Goal: Task Accomplishment & Management: Manage account settings

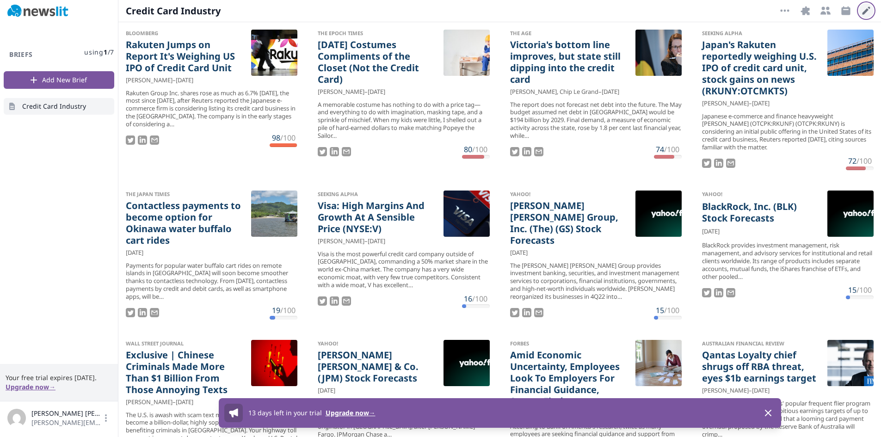
click at [866, 11] on icon "button" at bounding box center [867, 11] width 8 height 8
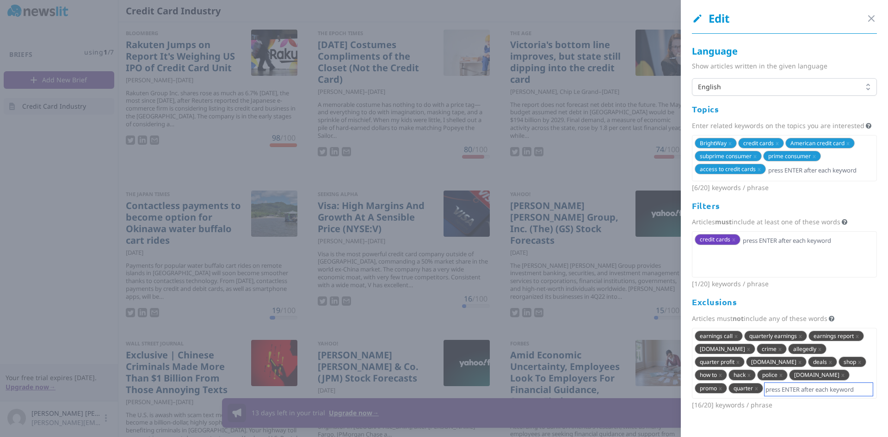
click at [800, 395] on input "text" at bounding box center [819, 389] width 108 height 13
type input "[DOMAIN_NAME]"
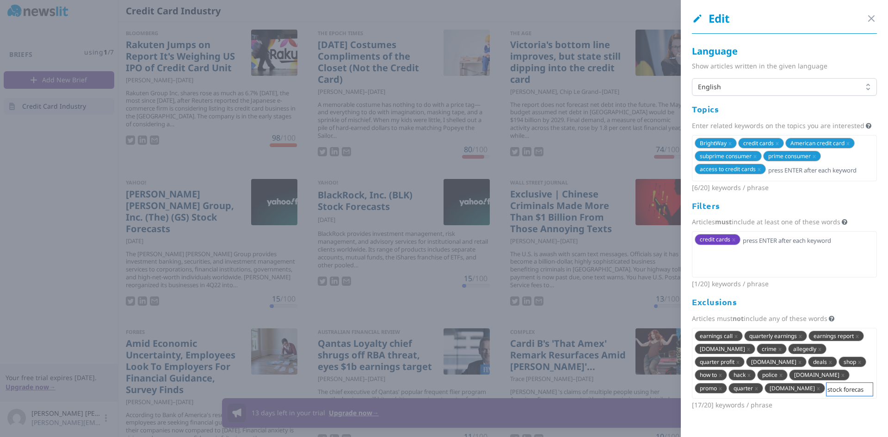
type input "stock forecast"
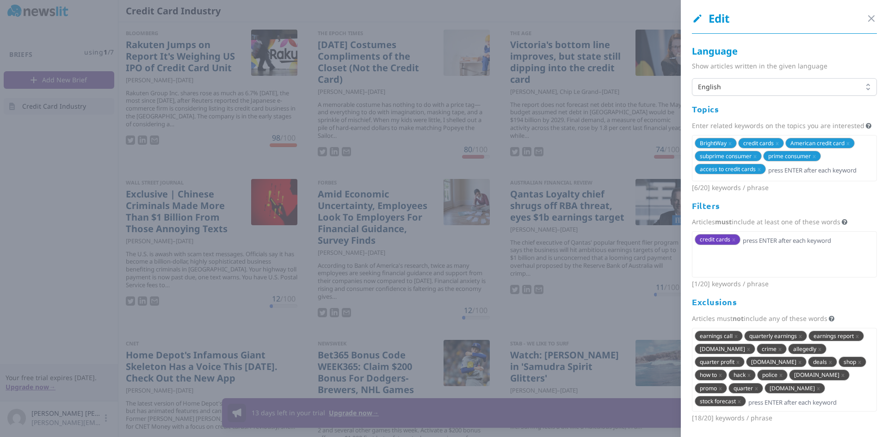
click at [246, 159] on div at bounding box center [444, 218] width 888 height 437
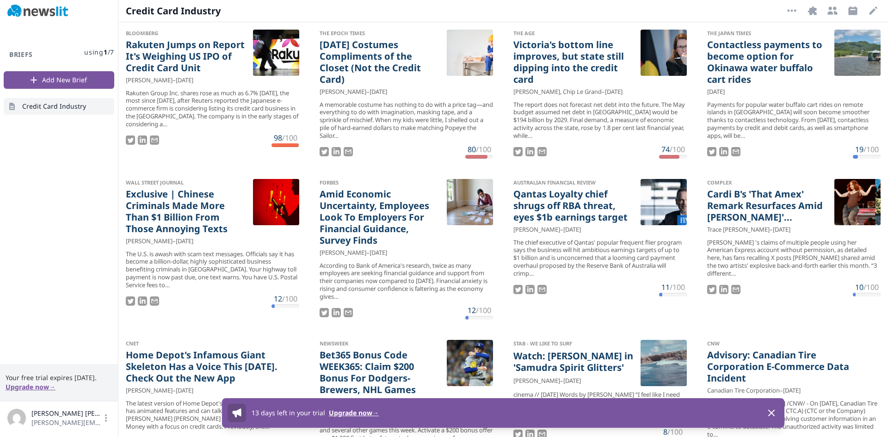
click at [172, 114] on div "Rakuten Group Inc. shares rose as much as 6.7% [DATE], the most since [DATE], a…" at bounding box center [213, 108] width 174 height 39
click at [791, 8] on icon "button" at bounding box center [792, 10] width 11 height 11
click at [868, 11] on icon "button" at bounding box center [873, 10] width 11 height 11
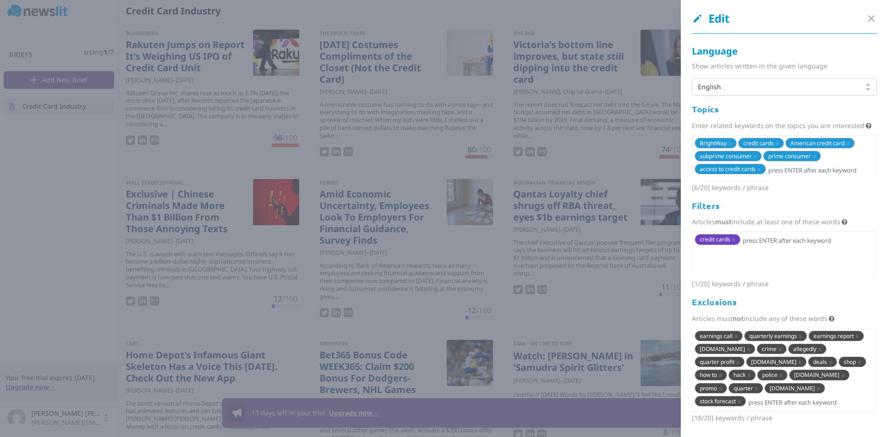
click at [607, 199] on div at bounding box center [444, 218] width 888 height 437
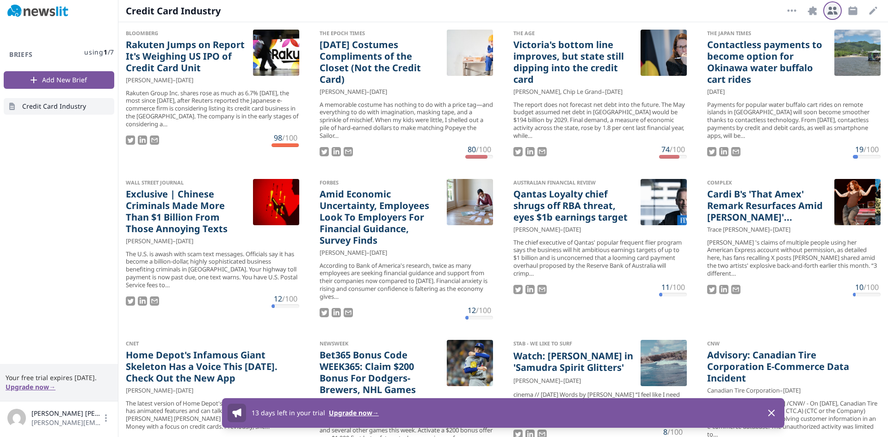
click at [837, 10] on icon "button" at bounding box center [832, 10] width 11 height 11
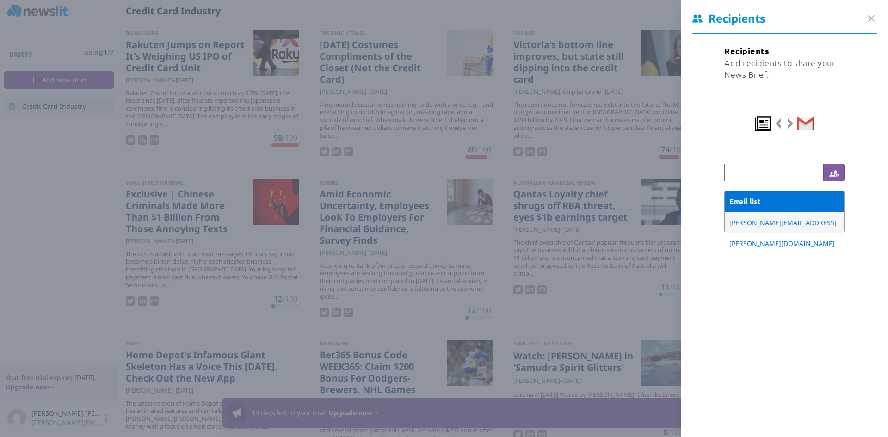
click at [609, 55] on div at bounding box center [444, 218] width 888 height 437
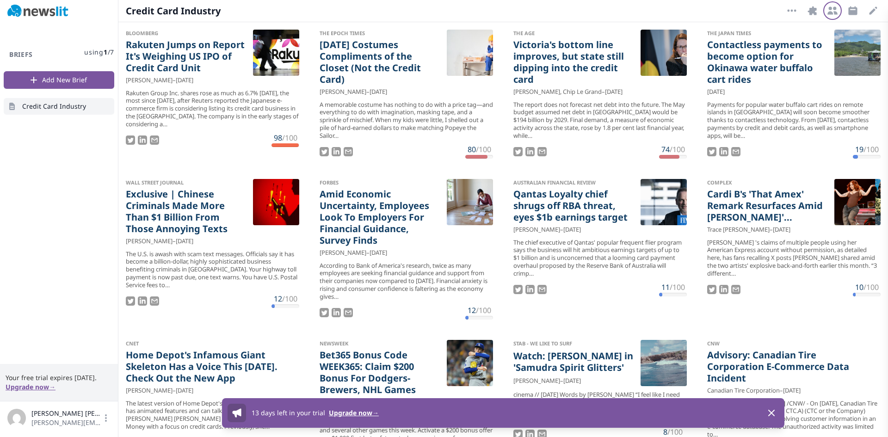
click at [840, 10] on button "Recipients" at bounding box center [832, 10] width 15 height 15
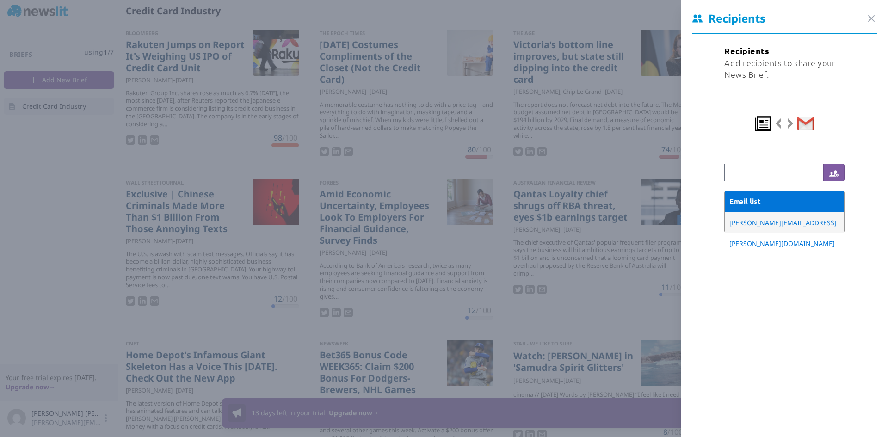
click at [505, 91] on div at bounding box center [444, 218] width 888 height 437
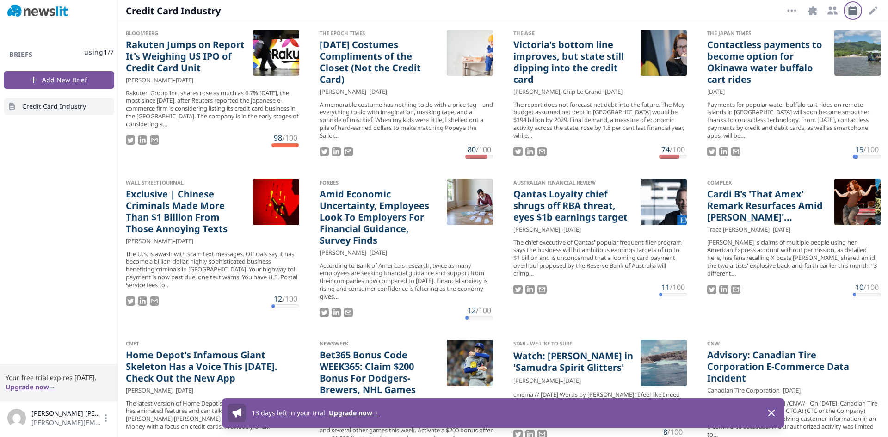
click at [851, 12] on icon "button" at bounding box center [853, 10] width 9 height 9
select select "9"
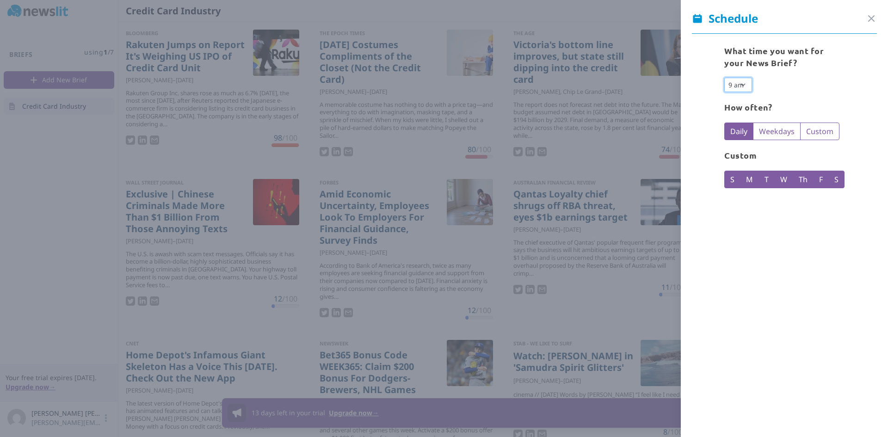
click at [744, 84] on select "12 am 1 am 2 am 3 am 4 am 5 am 6 am 7 am 8 am 9 am 10 am 11 am 12 pm 1 pm 2 pm …" at bounding box center [739, 85] width 28 height 14
click at [810, 130] on label "Custom" at bounding box center [819, 132] width 39 height 18
click at [810, 130] on input "Custom" at bounding box center [809, 129] width 7 height 7
click at [808, 124] on label "Custom" at bounding box center [819, 132] width 39 height 18
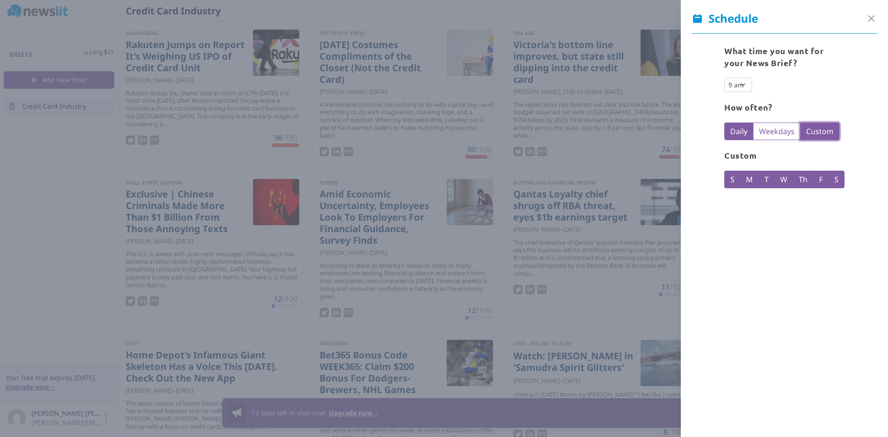
click at [808, 126] on input "Custom" at bounding box center [809, 129] width 7 height 7
click at [747, 133] on label "Daily" at bounding box center [739, 132] width 29 height 18
click at [738, 133] on input "Daily" at bounding box center [734, 129] width 7 height 7
click at [823, 130] on label "Custom" at bounding box center [819, 132] width 39 height 18
click at [814, 130] on input "Custom" at bounding box center [809, 129] width 7 height 7
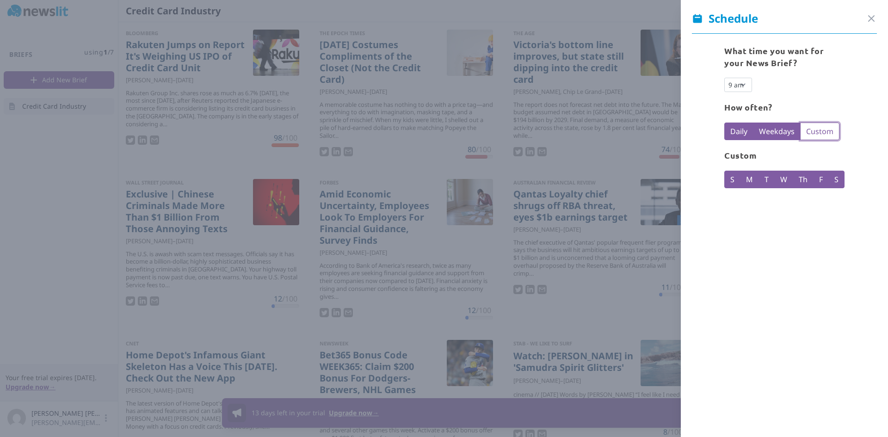
click at [774, 133] on label "Weekdays" at bounding box center [777, 132] width 48 height 18
click at [767, 133] on input "Weekdays" at bounding box center [762, 129] width 7 height 7
radio input "false"
radio input "true"
checkbox input "false"
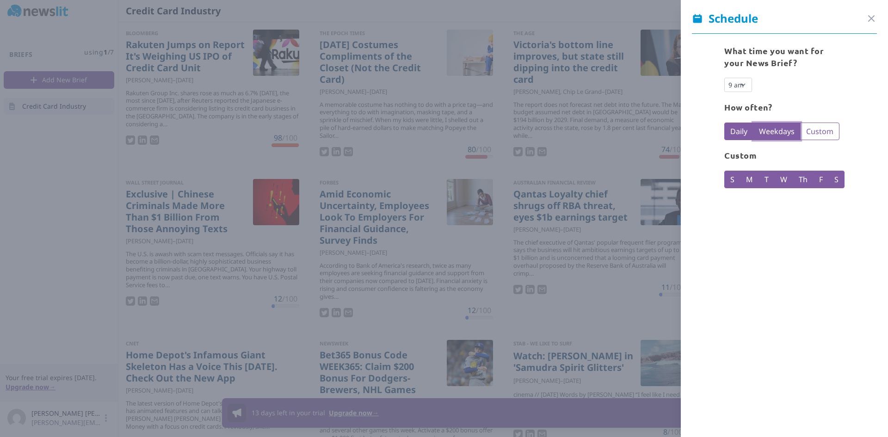
checkbox input "false"
click at [740, 134] on label "Daily" at bounding box center [739, 132] width 29 height 18
click at [738, 133] on input "Daily" at bounding box center [734, 129] width 7 height 7
radio input "true"
checkbox input "true"
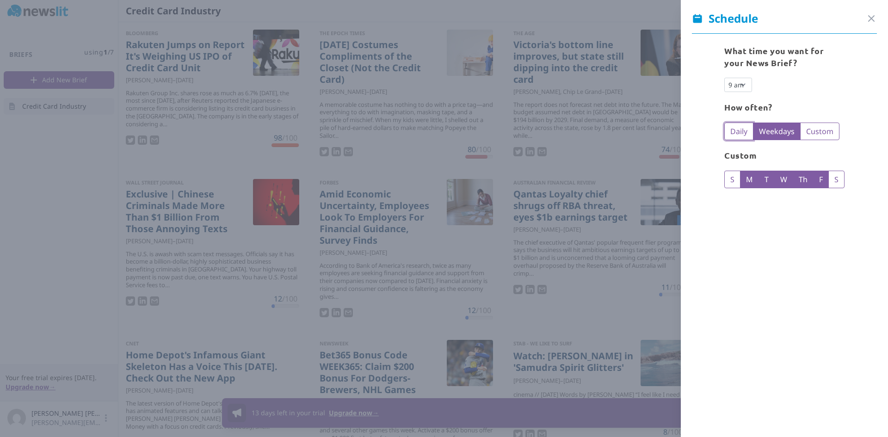
checkbox input "true"
click at [810, 132] on label "Custom" at bounding box center [819, 132] width 39 height 18
click at [810, 132] on input "Custom" at bounding box center [809, 129] width 7 height 7
click at [764, 175] on label "T" at bounding box center [767, 180] width 16 height 18
click at [765, 175] on input "T" at bounding box center [768, 177] width 7 height 7
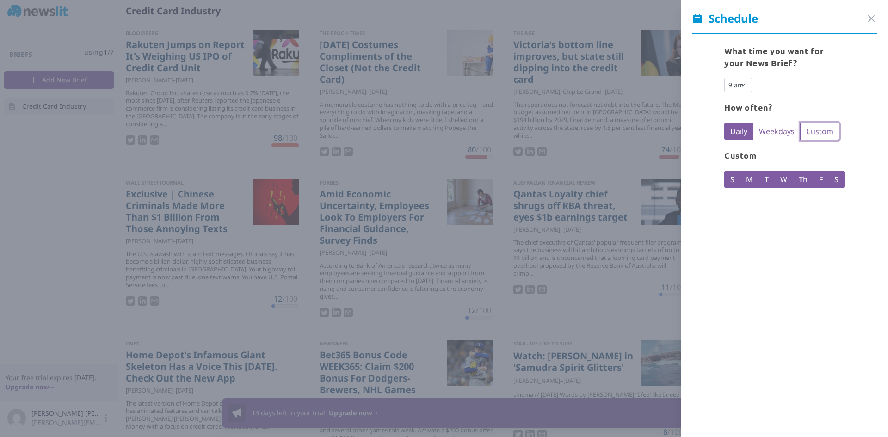
checkbox input "true"
radio input "false"
radio input "true"
checkbox input "false"
click at [743, 182] on label "M" at bounding box center [749, 180] width 19 height 18
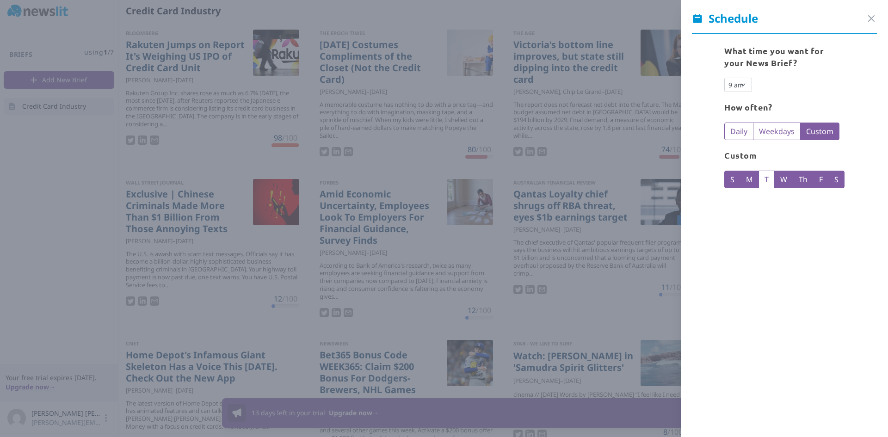
click at [746, 181] on input "M" at bounding box center [749, 177] width 7 height 7
checkbox input "false"
click at [732, 181] on label "S" at bounding box center [733, 180] width 16 height 18
click at [732, 181] on input "S" at bounding box center [734, 177] width 7 height 7
checkbox input "false"
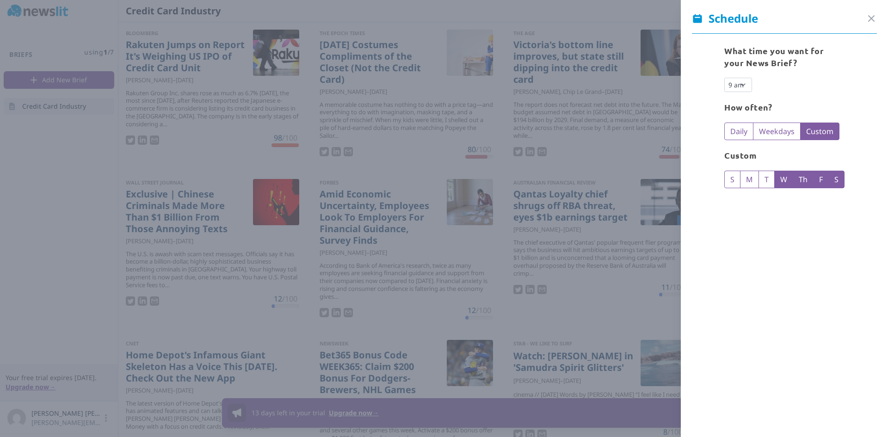
drag, startPoint x: 783, startPoint y: 182, endPoint x: 800, endPoint y: 178, distance: 17.1
click at [784, 181] on label "W" at bounding box center [784, 180] width 19 height 18
click at [784, 181] on input "W" at bounding box center [784, 177] width 7 height 7
checkbox input "false"
click at [801, 178] on label "Th" at bounding box center [803, 180] width 21 height 18
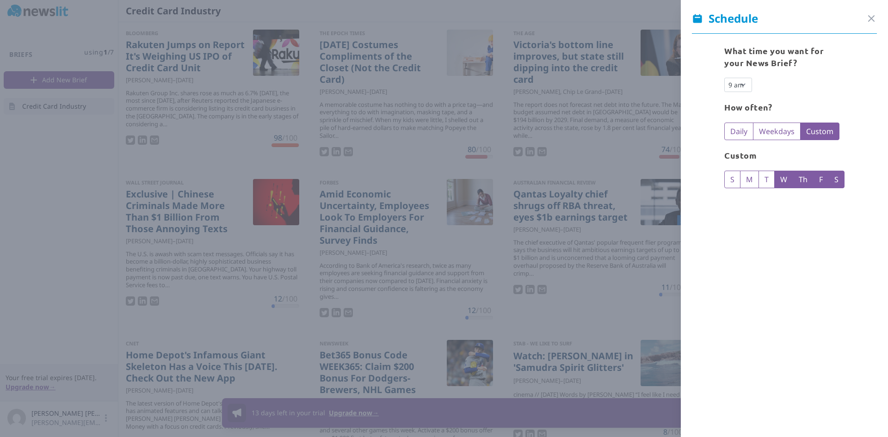
click at [801, 178] on input "Th" at bounding box center [802, 177] width 7 height 7
checkbox input "false"
drag, startPoint x: 820, startPoint y: 180, endPoint x: 825, endPoint y: 180, distance: 5.1
click at [820, 181] on label "F" at bounding box center [821, 180] width 16 height 18
click at [820, 181] on input "F" at bounding box center [822, 177] width 7 height 7
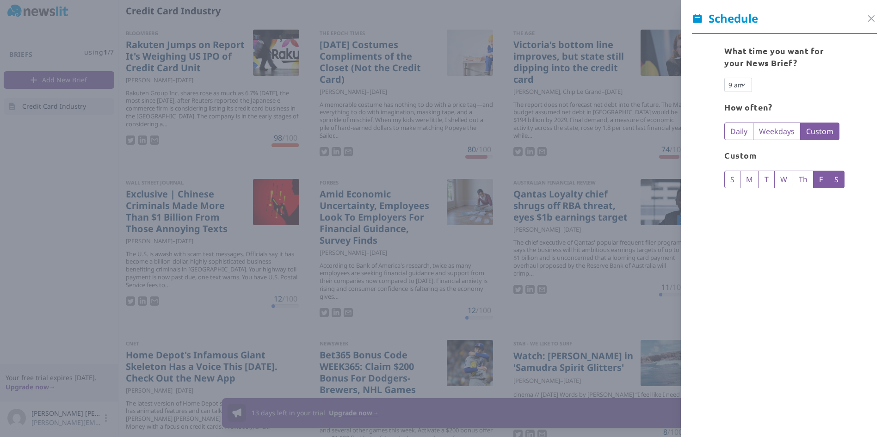
checkbox input "false"
drag, startPoint x: 837, startPoint y: 181, endPoint x: 787, endPoint y: 182, distance: 50.4
click at [837, 181] on label "S" at bounding box center [837, 180] width 16 height 18
click at [837, 181] on input "S" at bounding box center [838, 177] width 7 height 7
drag, startPoint x: 836, startPoint y: 178, endPoint x: 804, endPoint y: 181, distance: 32.1
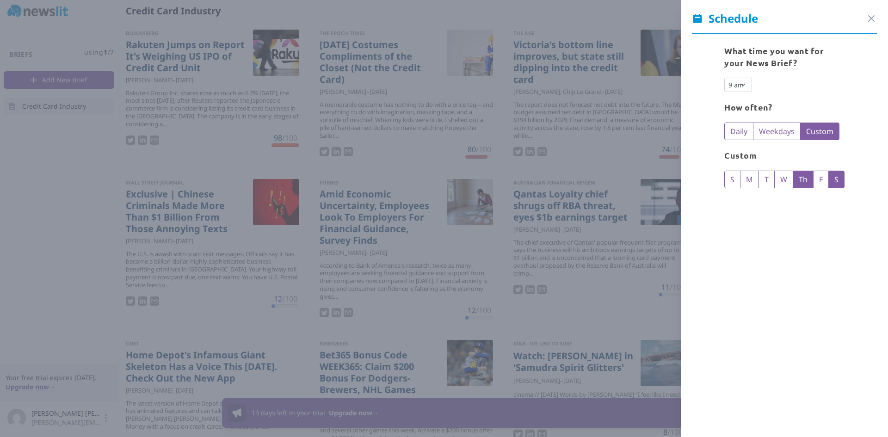
click at [836, 178] on label "S" at bounding box center [837, 180] width 16 height 18
click at [836, 178] on input "S" at bounding box center [838, 177] width 7 height 7
checkbox input "true"
drag, startPoint x: 753, startPoint y: 180, endPoint x: 820, endPoint y: 183, distance: 67.1
click at [754, 179] on label "M" at bounding box center [749, 180] width 19 height 18
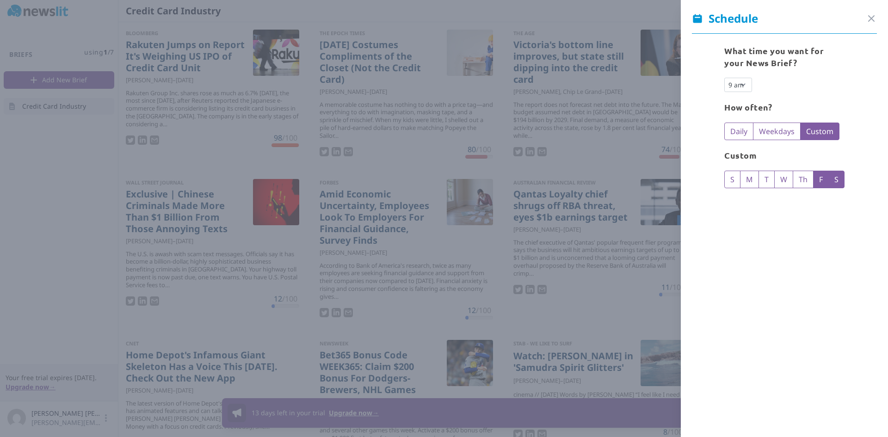
click at [754, 179] on input "M" at bounding box center [749, 177] width 7 height 7
checkbox input "false"
click at [816, 180] on label "F" at bounding box center [821, 180] width 16 height 18
click at [819, 180] on input "F" at bounding box center [822, 177] width 7 height 7
checkbox input "false"
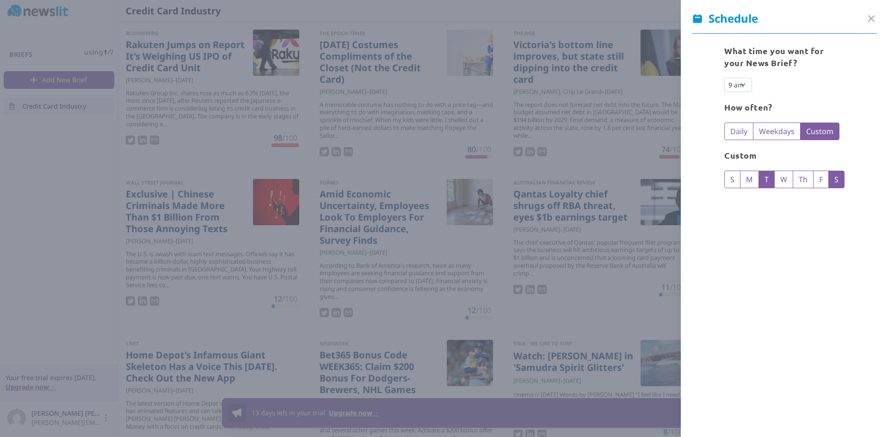
click at [759, 181] on label "T" at bounding box center [767, 180] width 16 height 18
click at [765, 181] on input "T" at bounding box center [768, 177] width 7 height 7
checkbox input "false"
click at [752, 180] on label "M" at bounding box center [749, 180] width 19 height 18
click at [752, 180] on input "M" at bounding box center [749, 177] width 7 height 7
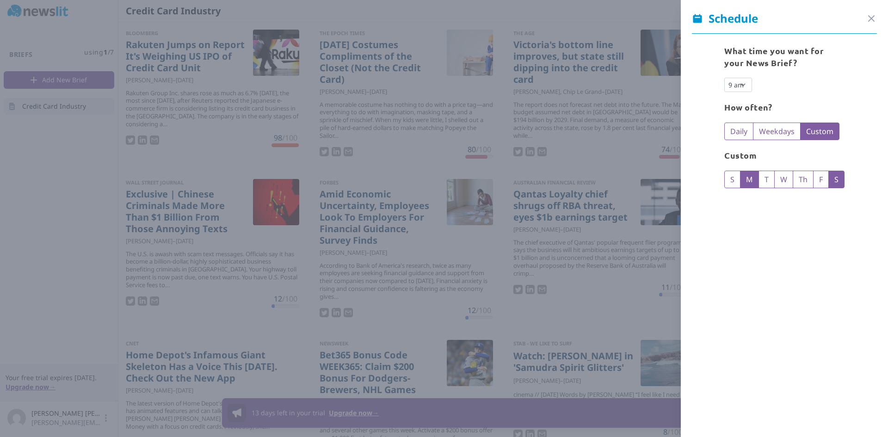
checkbox input "false"
click at [821, 182] on label "F" at bounding box center [821, 180] width 16 height 18
click at [821, 181] on input "F" at bounding box center [822, 177] width 7 height 7
checkbox input "false"
click at [795, 182] on label "Th" at bounding box center [803, 180] width 21 height 18
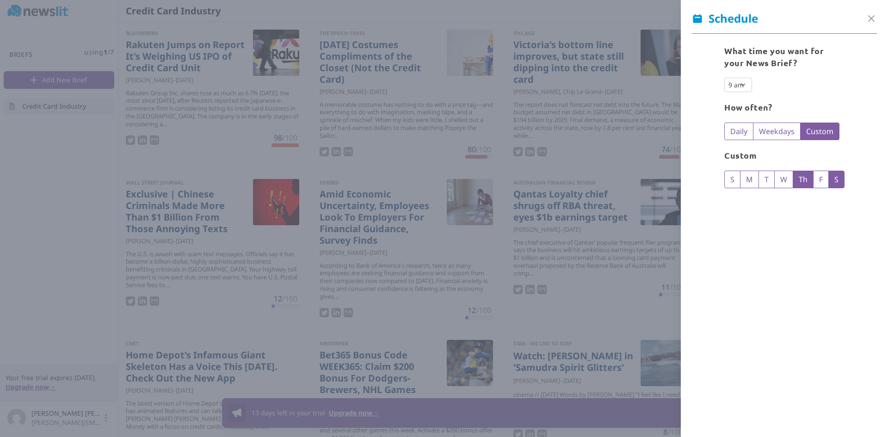
click at [799, 181] on input "Th" at bounding box center [802, 177] width 7 height 7
checkbox input "false"
click at [775, 185] on label "W" at bounding box center [784, 180] width 19 height 18
click at [781, 181] on input "W" at bounding box center [784, 177] width 7 height 7
checkbox input "false"
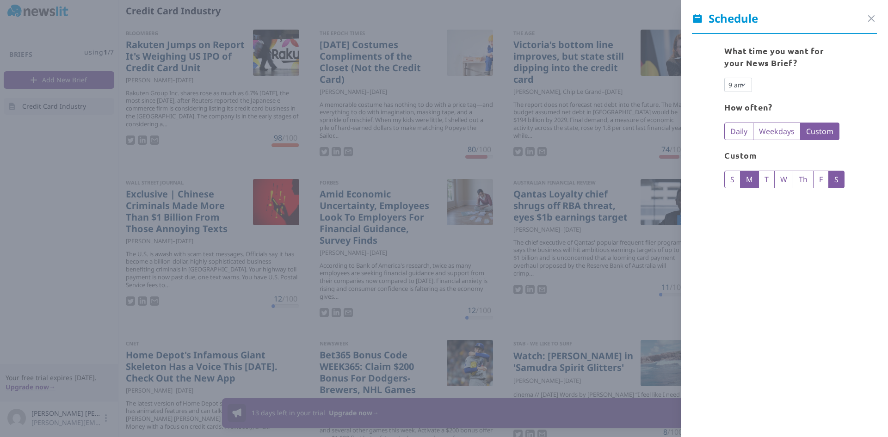
click at [753, 184] on label "M" at bounding box center [749, 180] width 19 height 18
click at [753, 181] on input "M" at bounding box center [749, 177] width 7 height 7
checkbox input "false"
click at [778, 134] on label "Weekdays" at bounding box center [777, 132] width 48 height 18
click at [767, 133] on input "Weekdays" at bounding box center [762, 129] width 7 height 7
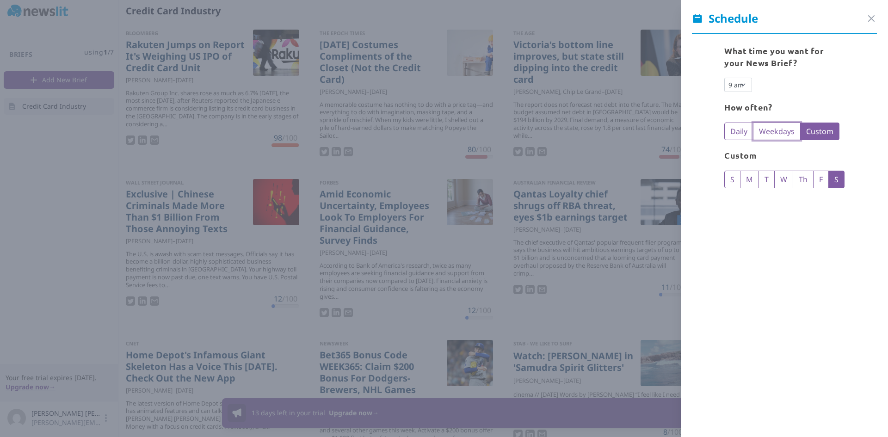
radio input "true"
checkbox input "true"
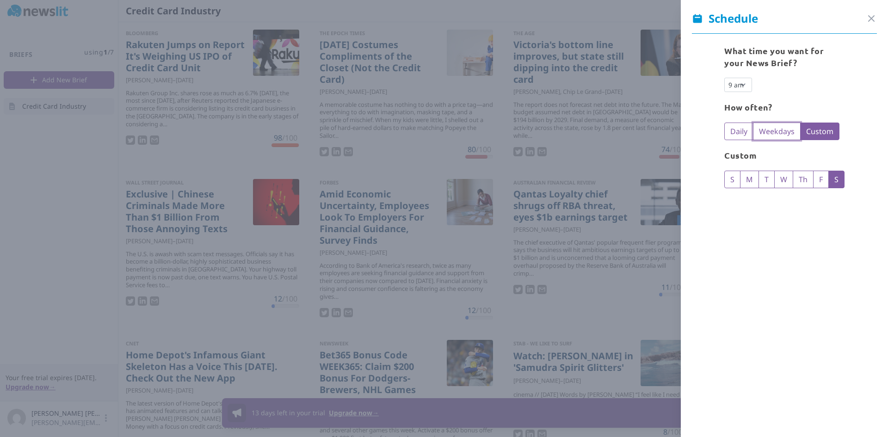
checkbox input "true"
checkbox input "false"
click at [818, 136] on label "Custom" at bounding box center [819, 132] width 39 height 18
click at [814, 133] on input "Custom" at bounding box center [809, 129] width 7 height 7
click at [831, 127] on label "Custom" at bounding box center [819, 132] width 39 height 18
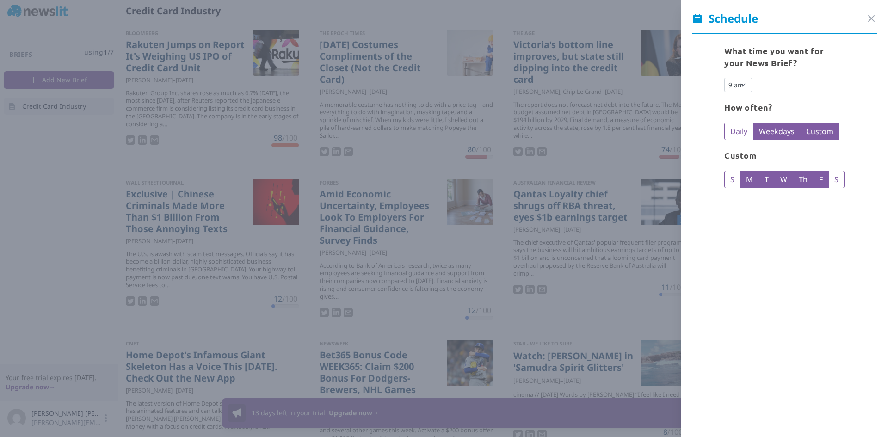
click at [814, 127] on input "Custom" at bounding box center [809, 129] width 7 height 7
click at [764, 178] on label "T" at bounding box center [767, 180] width 16 height 18
click at [765, 178] on input "T" at bounding box center [768, 177] width 7 height 7
checkbox input "true"
radio input "false"
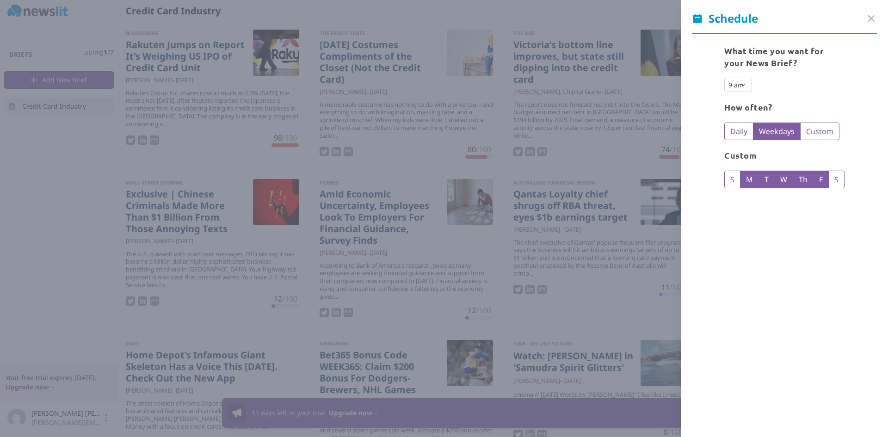
radio input "true"
click at [765, 181] on label "T" at bounding box center [767, 180] width 16 height 18
click at [765, 181] on input "T" at bounding box center [768, 177] width 7 height 7
checkbox input "false"
radio input "true"
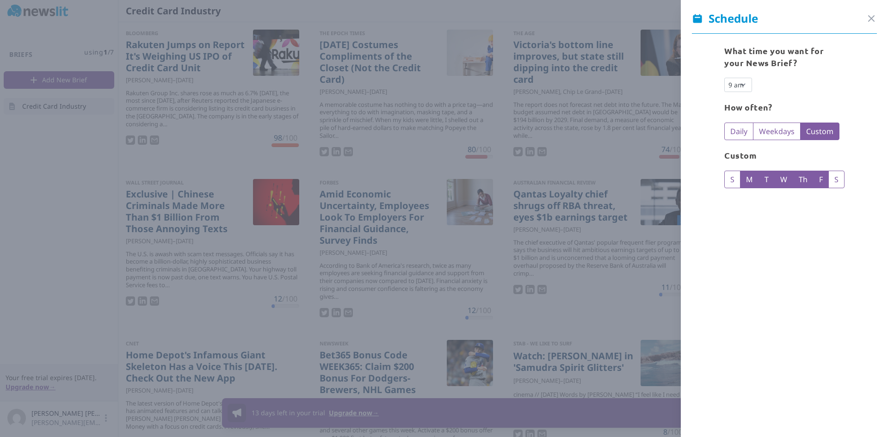
checkbox input "true"
click at [795, 176] on label "Th" at bounding box center [803, 180] width 21 height 18
click at [799, 176] on input "Th" at bounding box center [802, 177] width 7 height 7
checkbox input "true"
radio input "false"
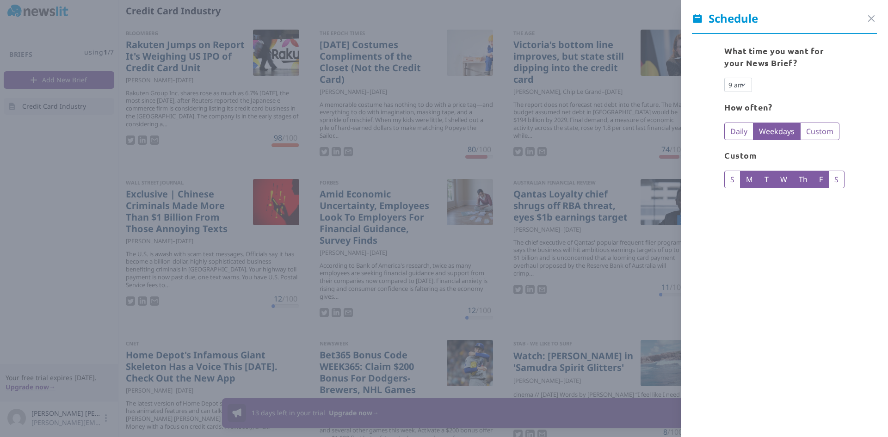
radio input "true"
checkbox input "false"
click at [729, 180] on label "S" at bounding box center [733, 180] width 16 height 18
click at [731, 180] on input "S" at bounding box center [734, 177] width 7 height 7
click at [733, 181] on label "S" at bounding box center [733, 180] width 16 height 18
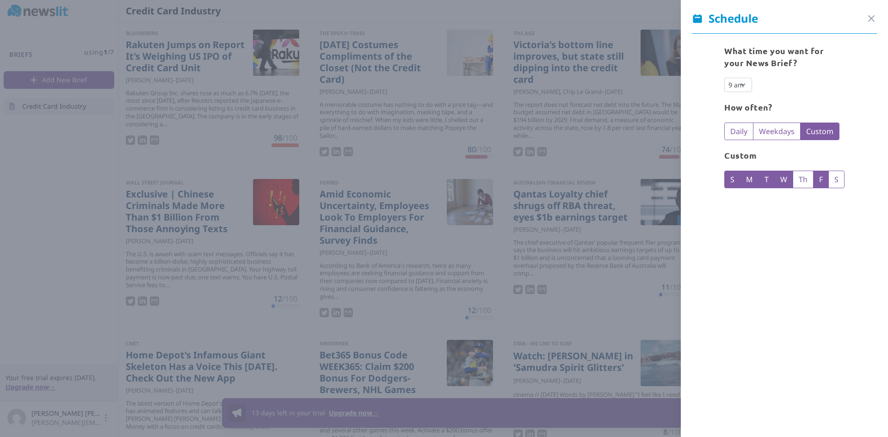
click at [733, 181] on input "S" at bounding box center [734, 177] width 7 height 7
checkbox input "false"
click at [797, 184] on label "Th" at bounding box center [803, 180] width 21 height 18
click at [799, 181] on input "Th" at bounding box center [802, 177] width 7 height 7
checkbox input "false"
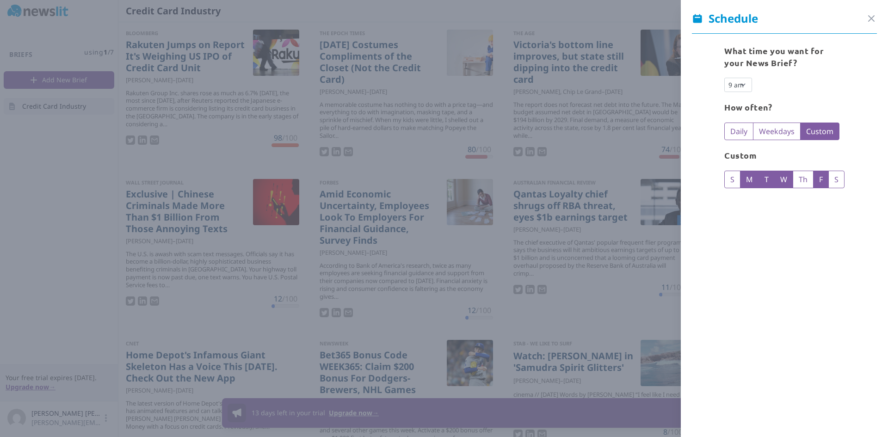
radio input "true"
checkbox input "true"
click at [814, 179] on label "F" at bounding box center [821, 180] width 16 height 18
click at [819, 179] on input "F" at bounding box center [822, 177] width 7 height 7
checkbox input "true"
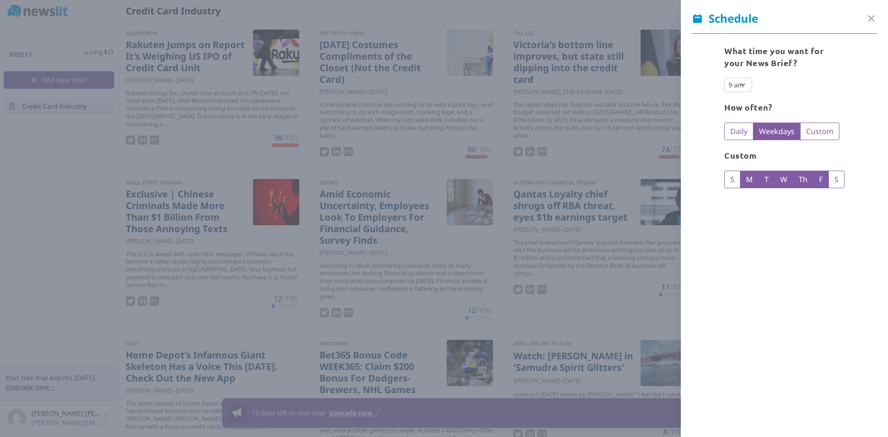
radio input "false"
radio input "true"
checkbox input "false"
click at [766, 180] on label "T" at bounding box center [767, 180] width 16 height 18
click at [766, 180] on input "T" at bounding box center [768, 177] width 7 height 7
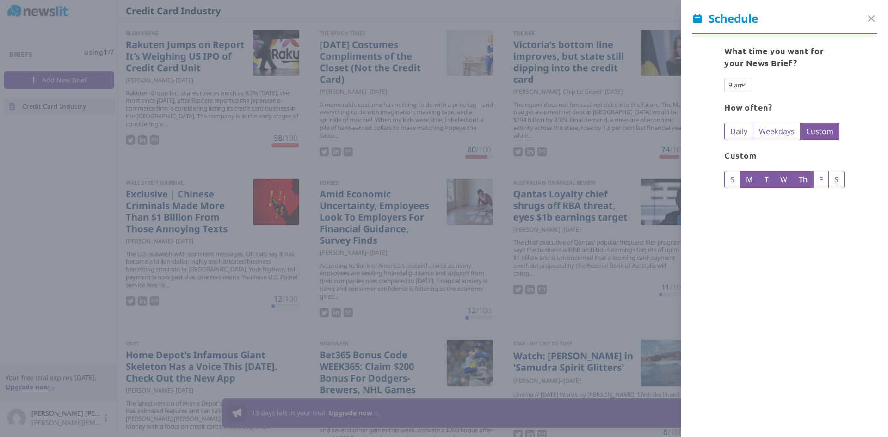
checkbox input "false"
click at [780, 181] on label "W" at bounding box center [784, 180] width 19 height 18
click at [781, 181] on input "W" at bounding box center [784, 177] width 7 height 7
checkbox input "false"
click at [869, 19] on icon "button" at bounding box center [872, 19] width 6 height 6
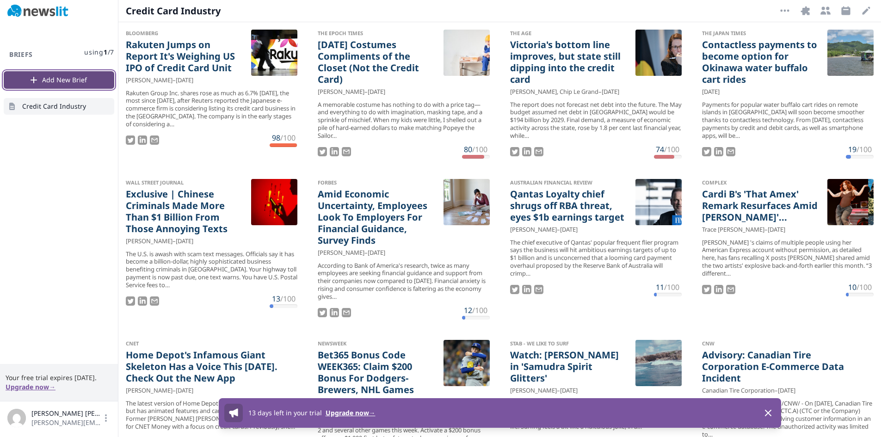
click at [80, 77] on button "Add New Brief" at bounding box center [59, 80] width 111 height 18
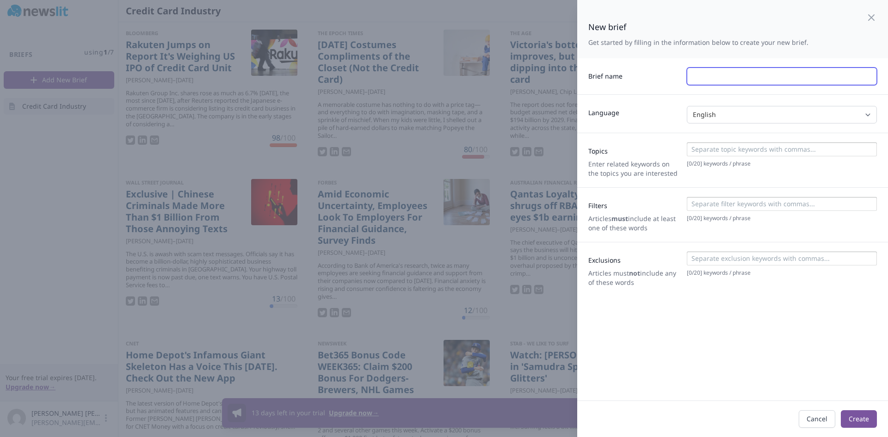
click at [700, 75] on input "text" at bounding box center [782, 77] width 190 height 18
type input "C"
type input "American credit cards"
click at [727, 154] on div at bounding box center [781, 151] width 185 height 12
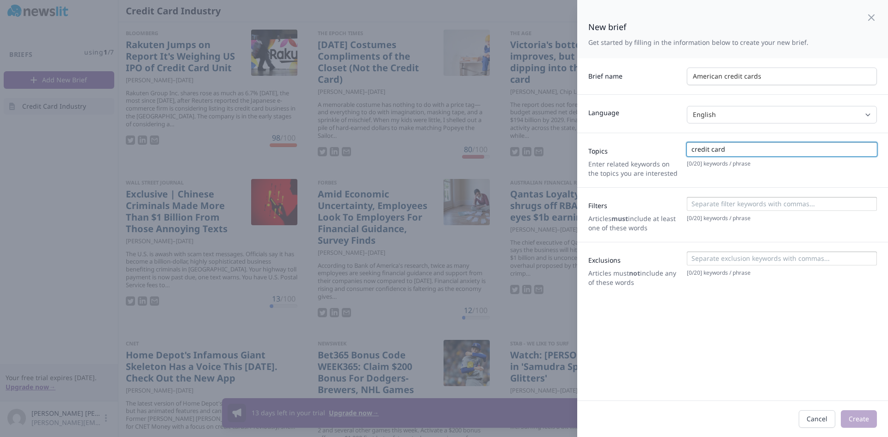
type input "credit cards"
type input "c"
type input "card issuer"
type input "fintech"
type input "payments"
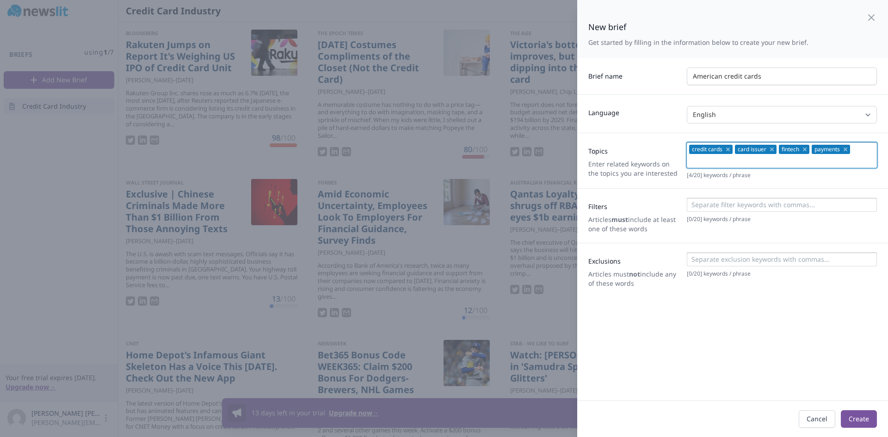
click at [730, 206] on input at bounding box center [781, 204] width 185 height 9
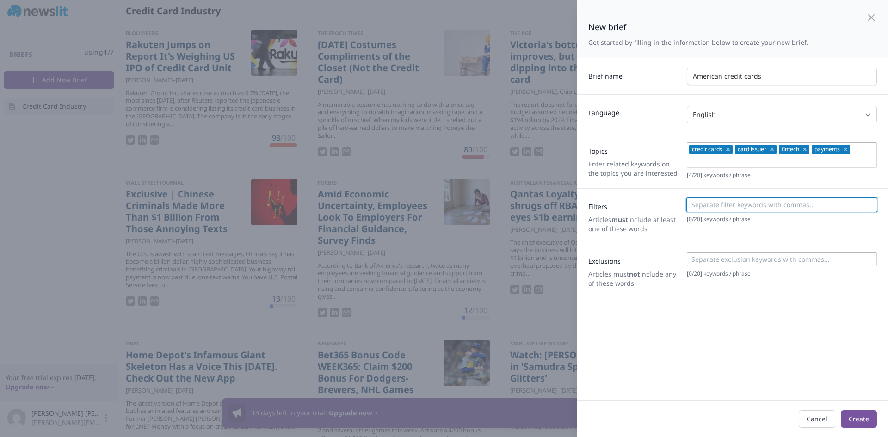
type input "a"
type input "American credit card"
type input "U.S. credit card"
click at [854, 415] on button "Create" at bounding box center [859, 419] width 36 height 18
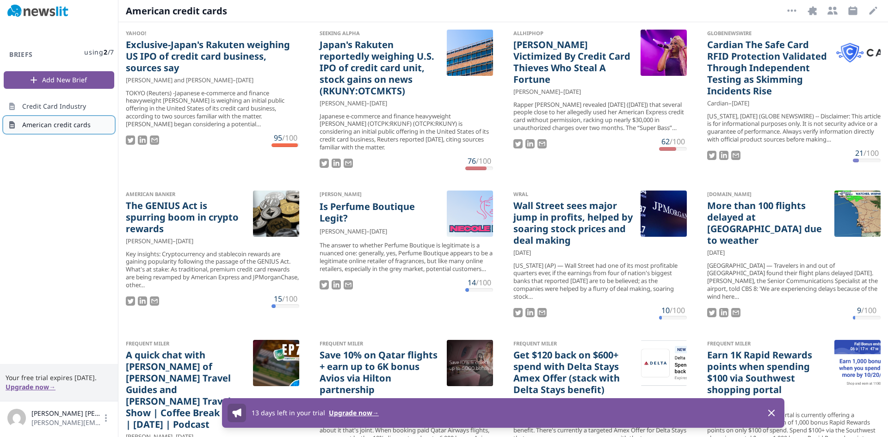
click at [78, 127] on span "American credit cards" at bounding box center [56, 124] width 68 height 9
click at [74, 100] on link "Credit Card Industry" at bounding box center [59, 106] width 111 height 17
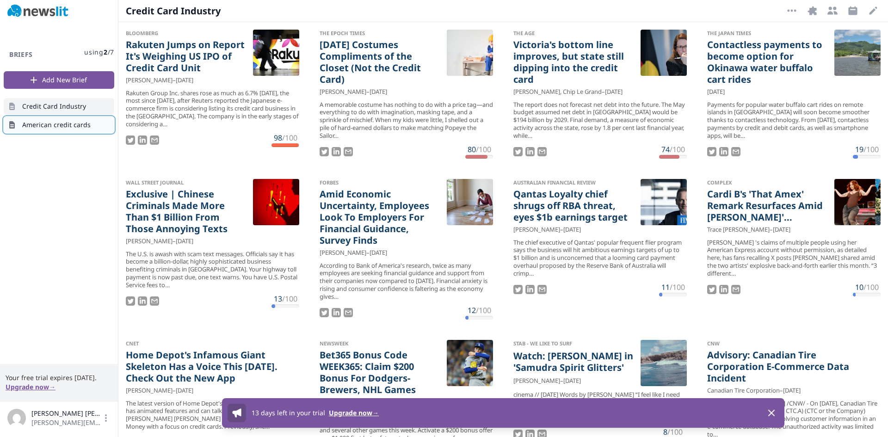
click at [74, 127] on span "American credit cards" at bounding box center [56, 124] width 68 height 9
